Goal: Task Accomplishment & Management: Complete application form

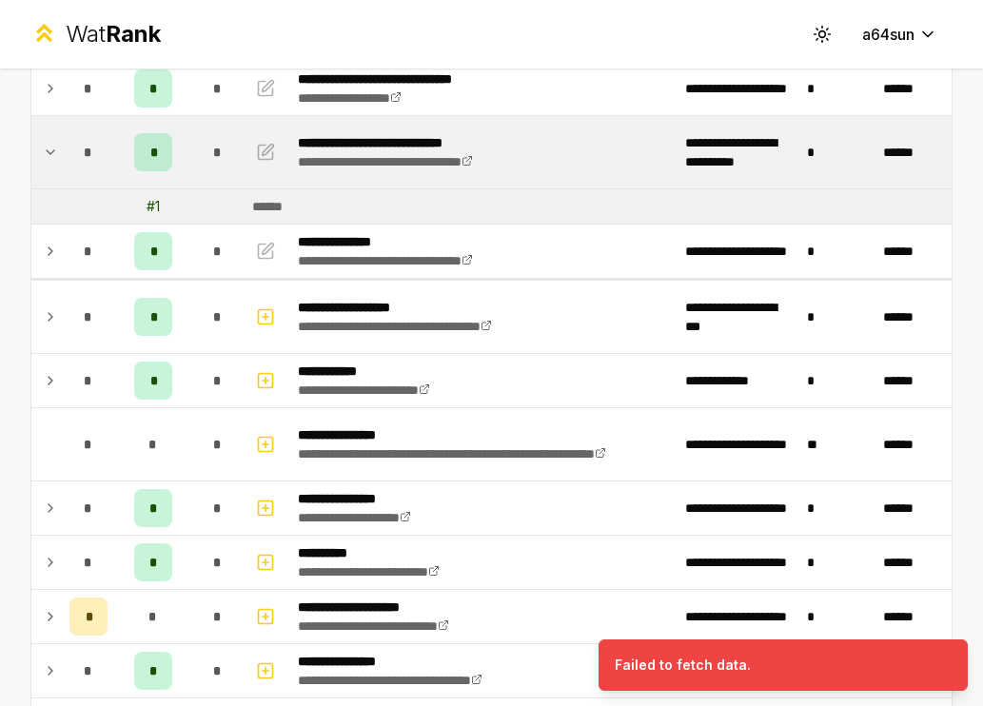
scroll to position [88, 0]
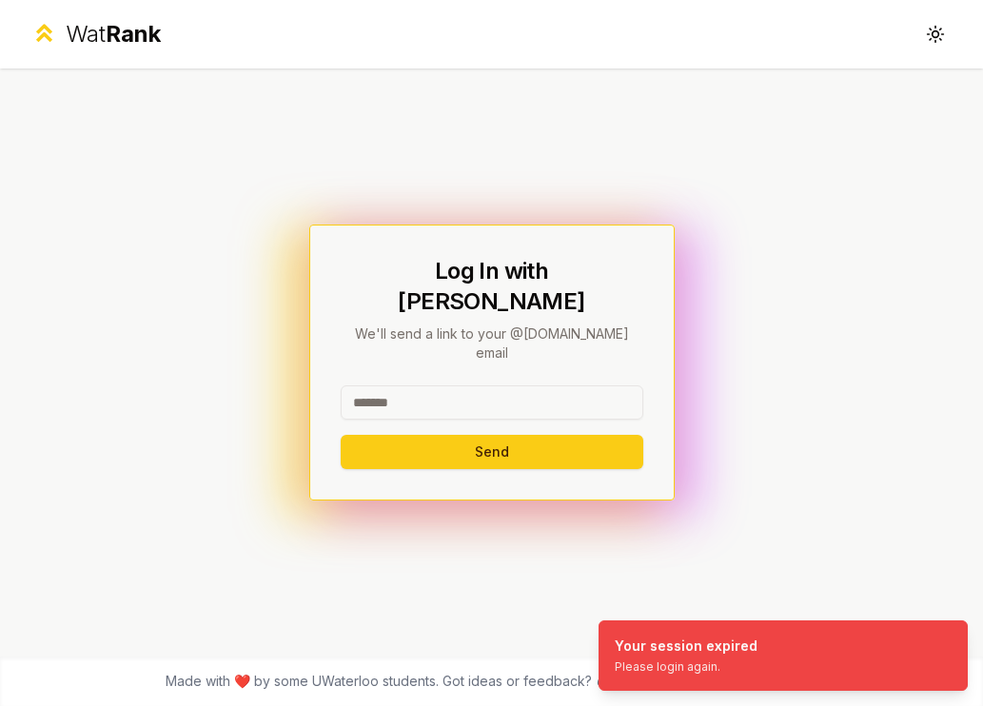
click at [485, 393] on input at bounding box center [492, 402] width 302 height 34
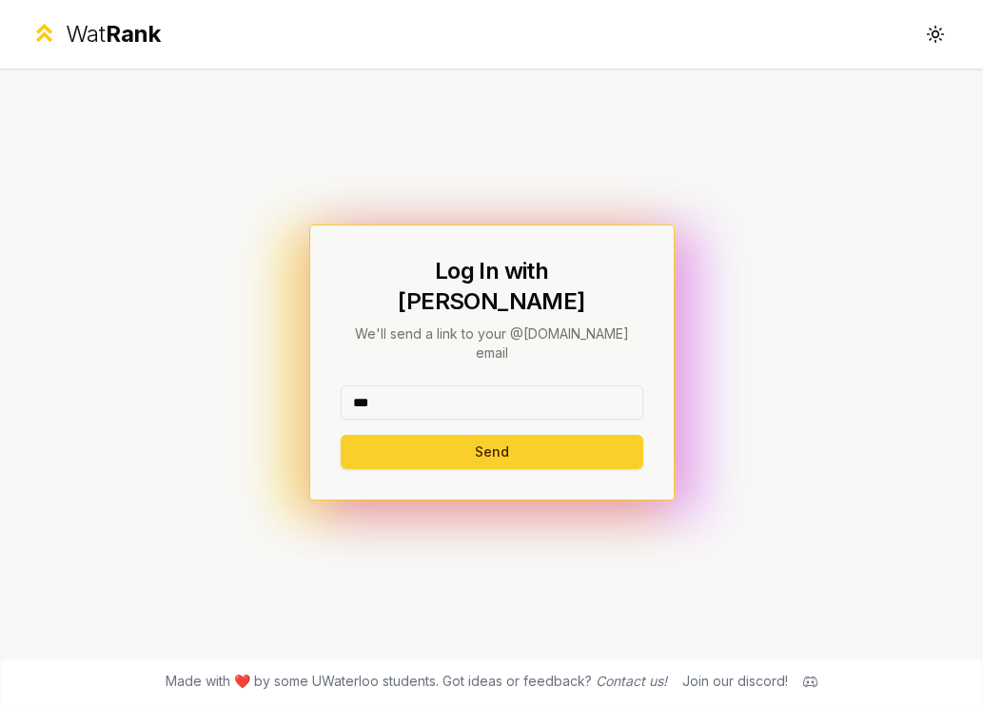
type input "***"
click at [397, 437] on button "Send" at bounding box center [492, 452] width 302 height 34
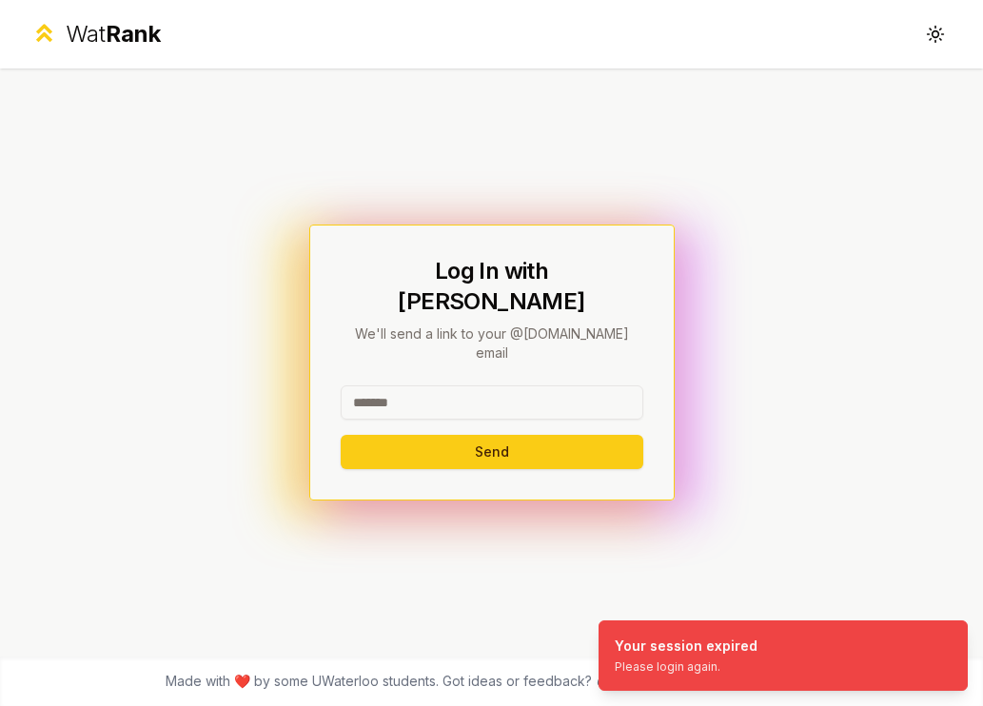
click at [556, 385] on input at bounding box center [492, 402] width 302 height 34
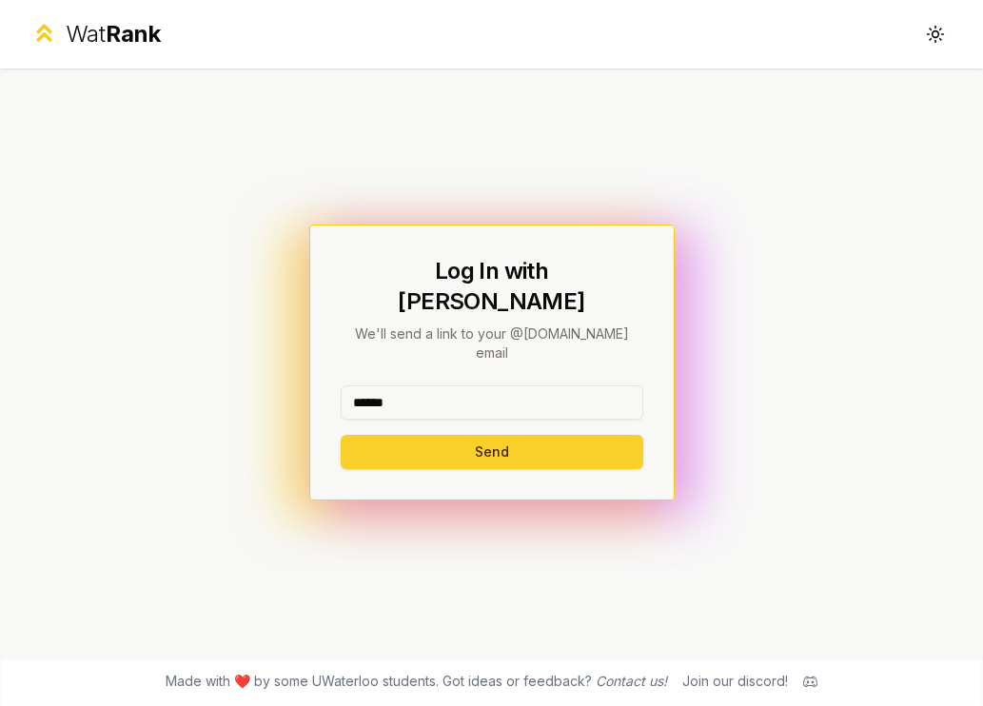
type input "******"
click at [406, 435] on button "Send" at bounding box center [492, 452] width 302 height 34
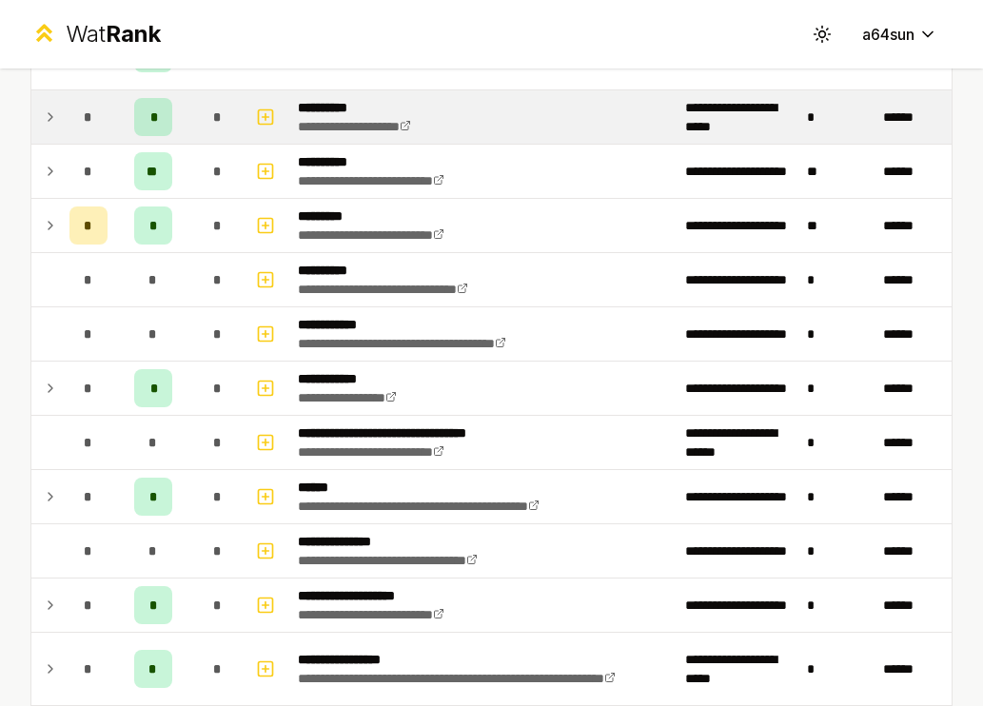
scroll to position [2541, 0]
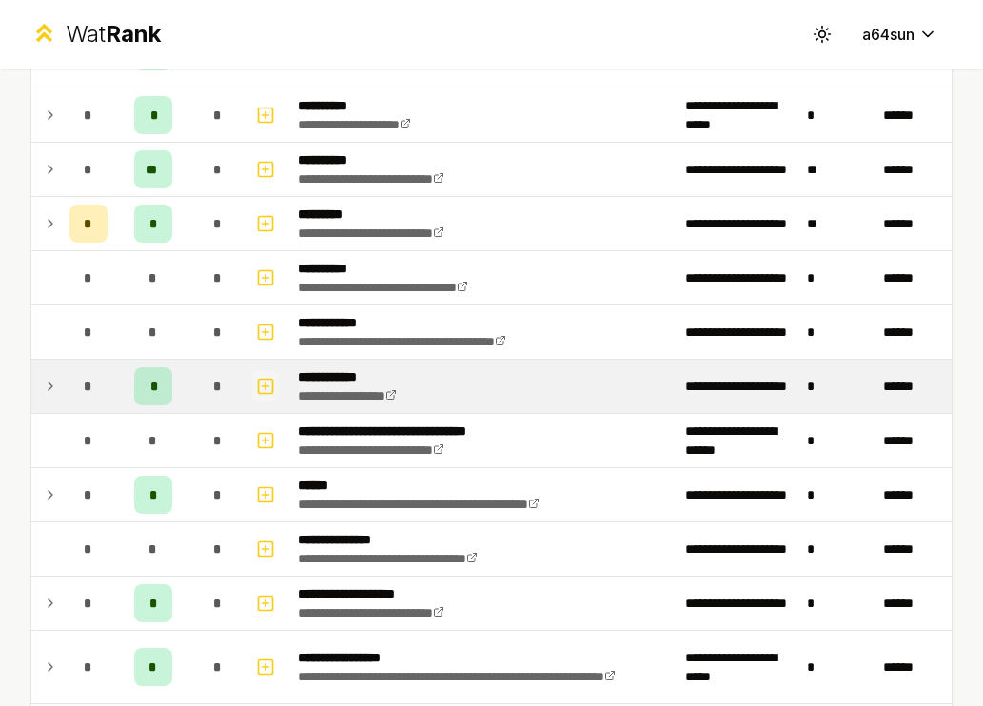
click at [274, 389] on icon "button" at bounding box center [265, 386] width 19 height 23
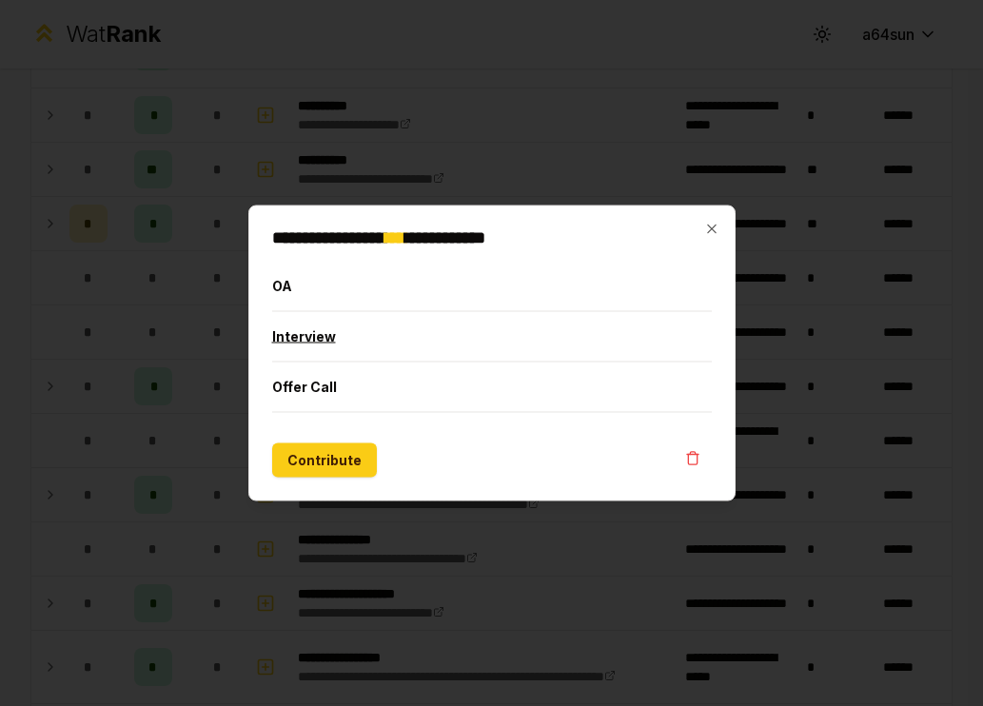
click at [315, 341] on button "Interview" at bounding box center [491, 336] width 439 height 49
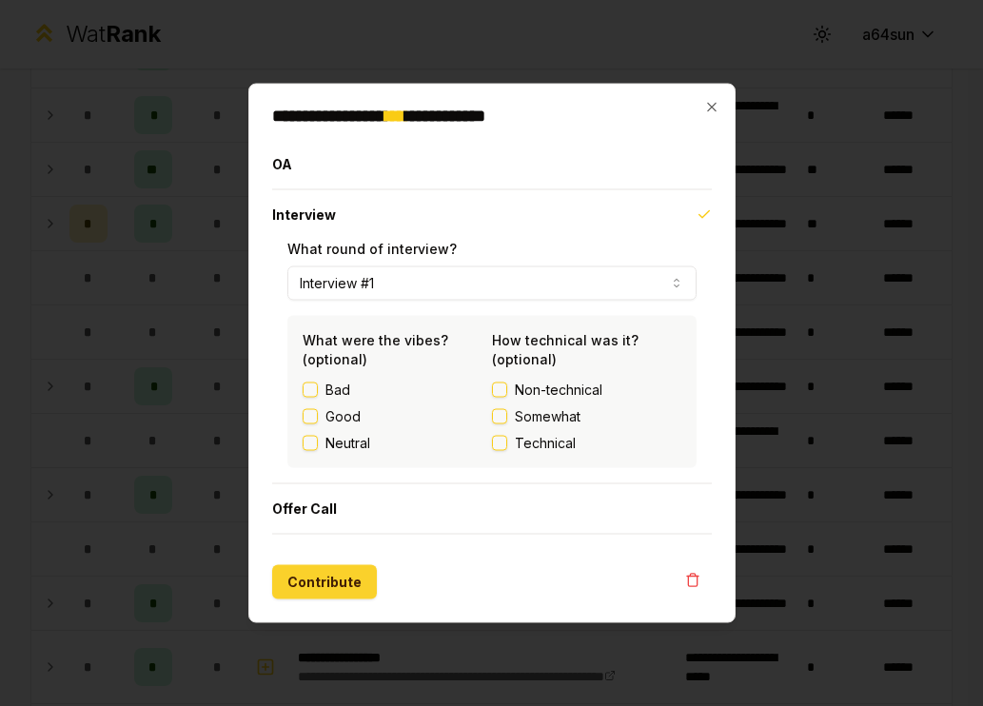
click at [346, 589] on button "Contribute" at bounding box center [324, 582] width 105 height 34
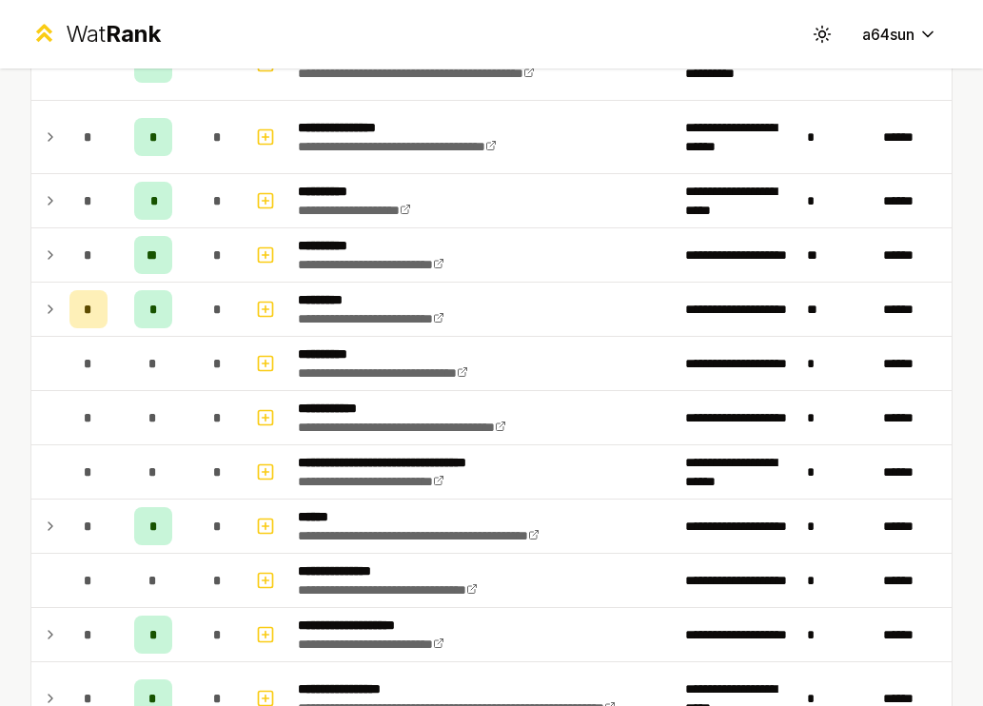
scroll to position [2480, 0]
